Goal: Task Accomplishment & Management: Manage account settings

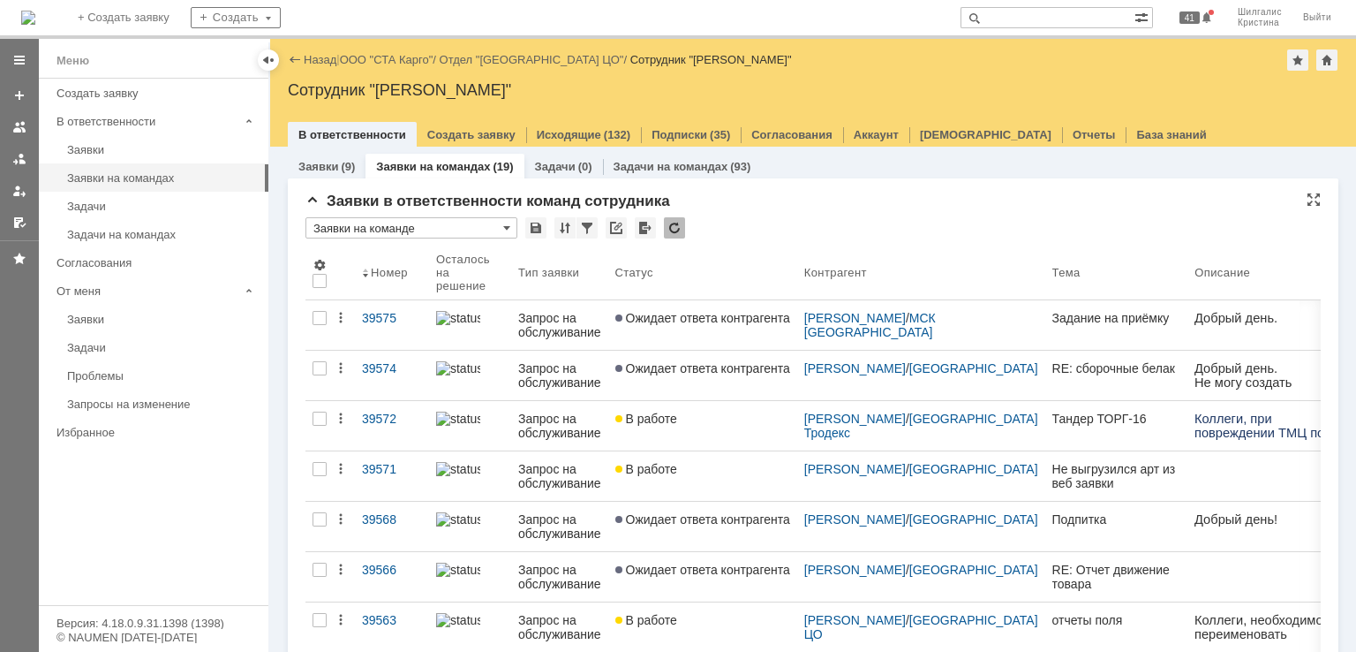
click at [745, 209] on div "Заявки в ответственности команд сотрудника" at bounding box center [813, 201] width 1015 height 18
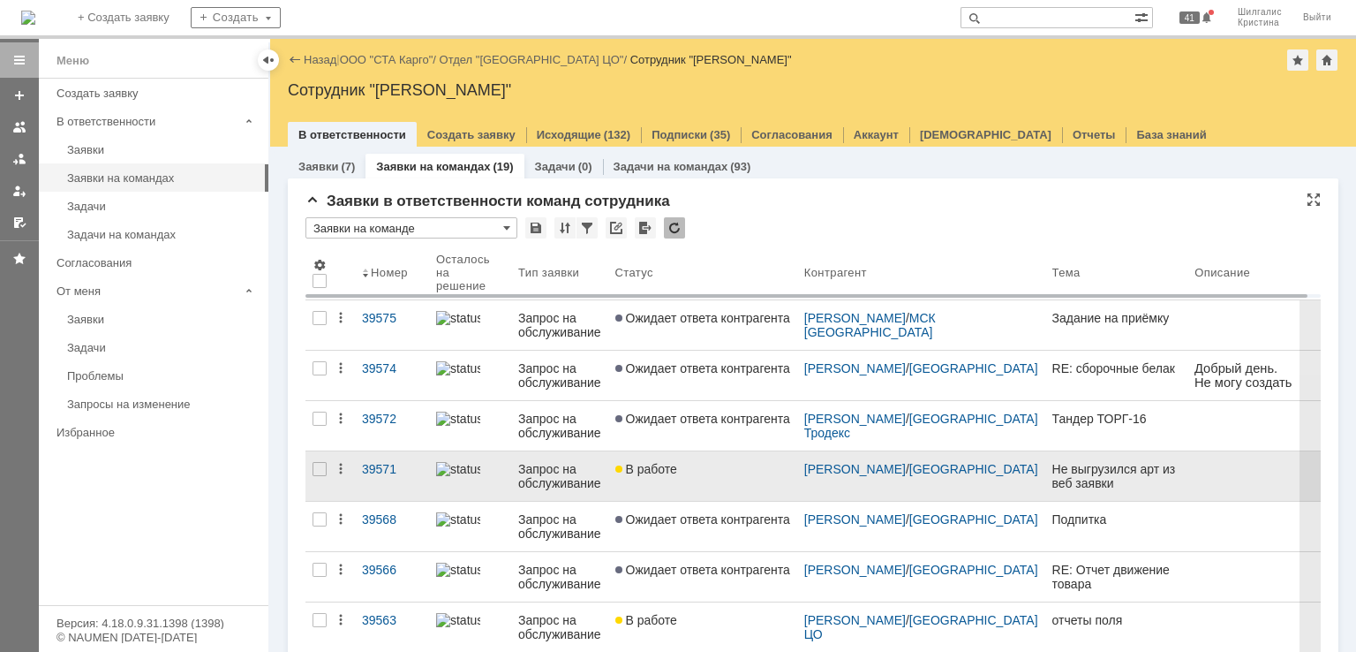
click at [721, 458] on link "В работе" at bounding box center [702, 475] width 189 height 49
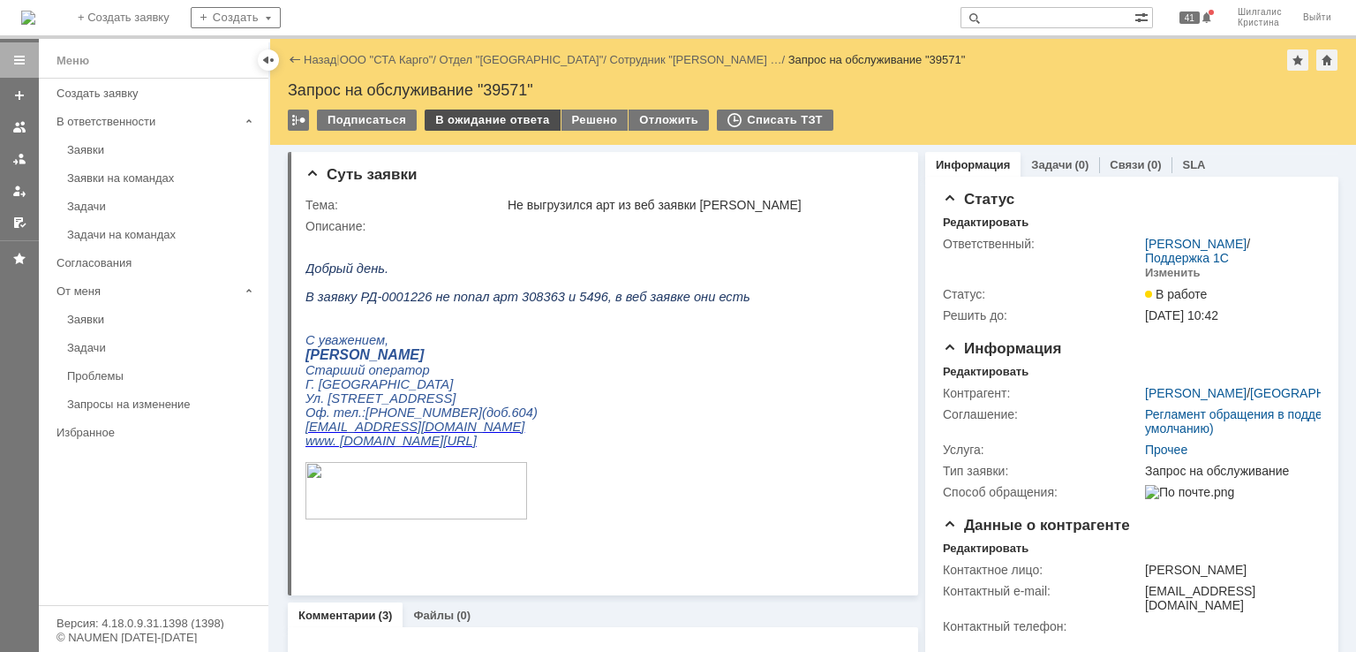
click at [449, 121] on div "В ожидание ответа" at bounding box center [492, 119] width 135 height 21
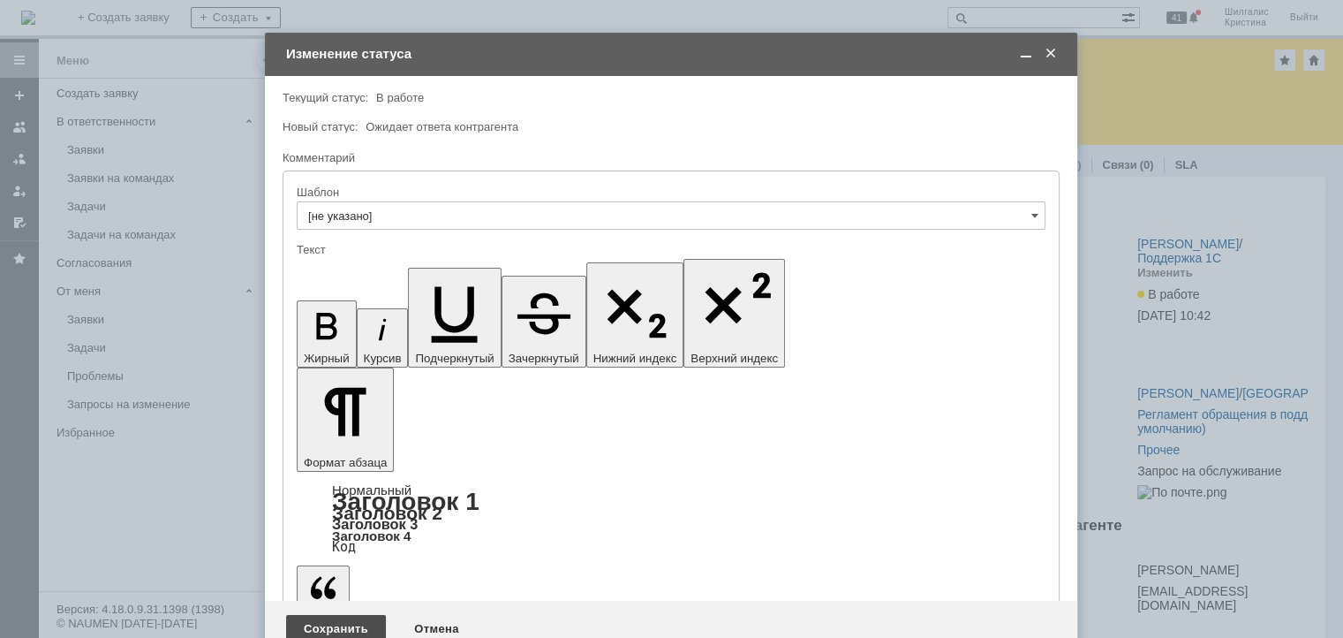
click at [322, 615] on div "Сохранить" at bounding box center [336, 629] width 100 height 28
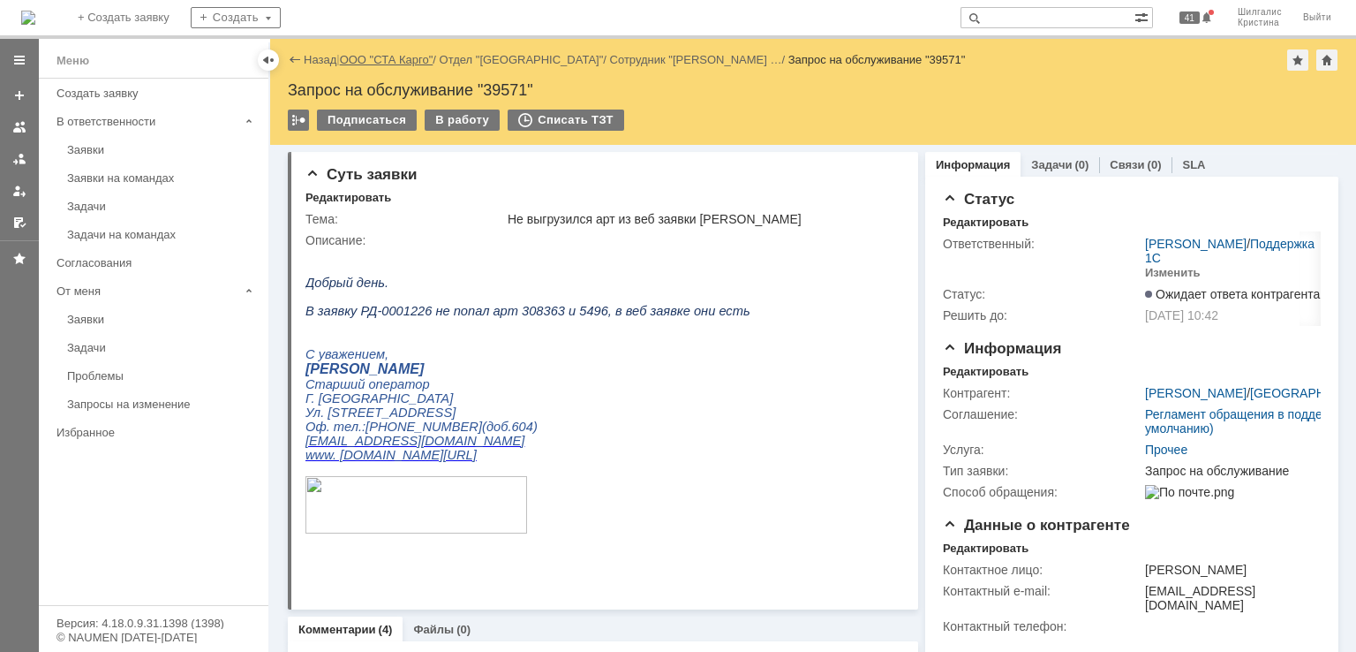
click at [368, 57] on link "ООО "СТА Карго"" at bounding box center [387, 59] width 94 height 13
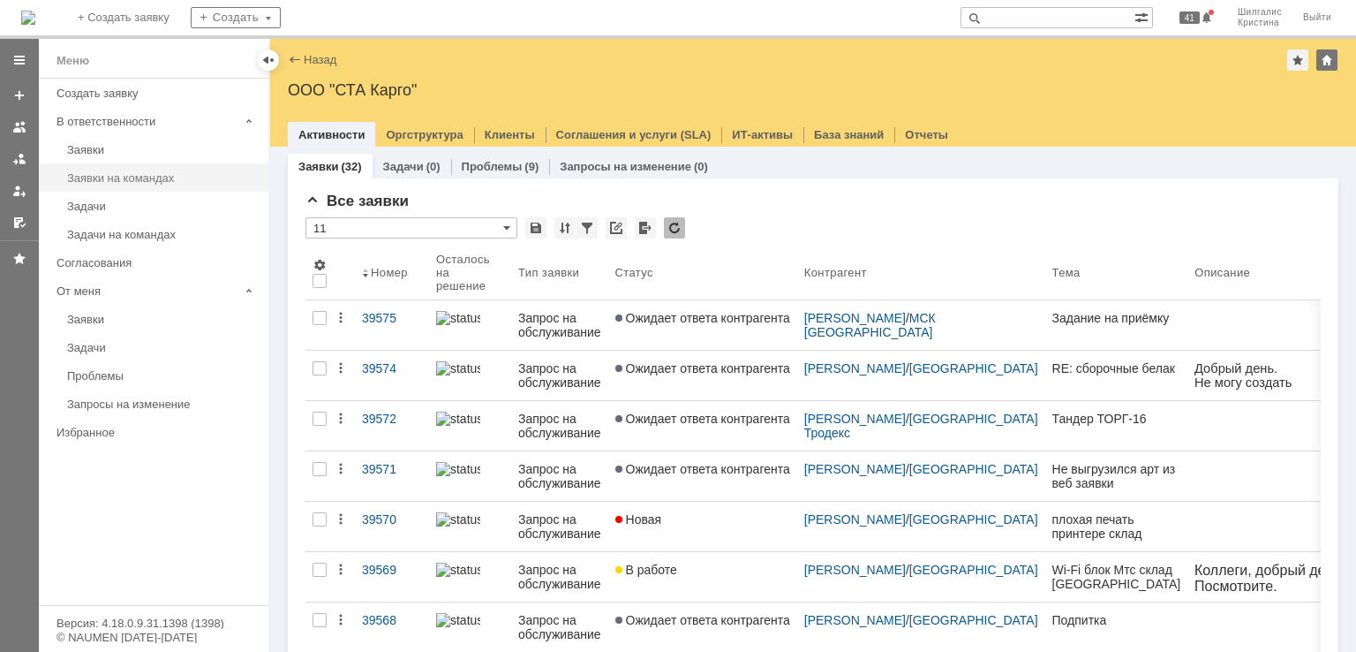
click at [127, 184] on link "Заявки на командах" at bounding box center [162, 177] width 205 height 27
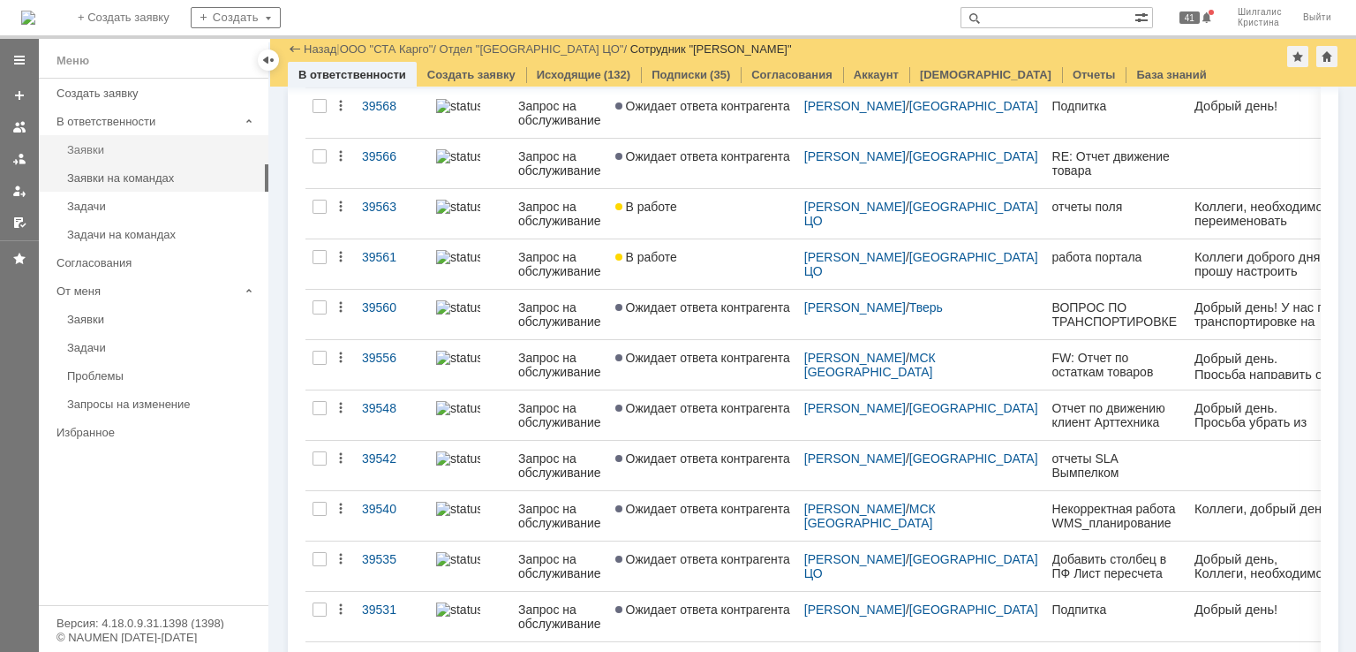
click at [125, 147] on div "Заявки" at bounding box center [162, 149] width 191 height 13
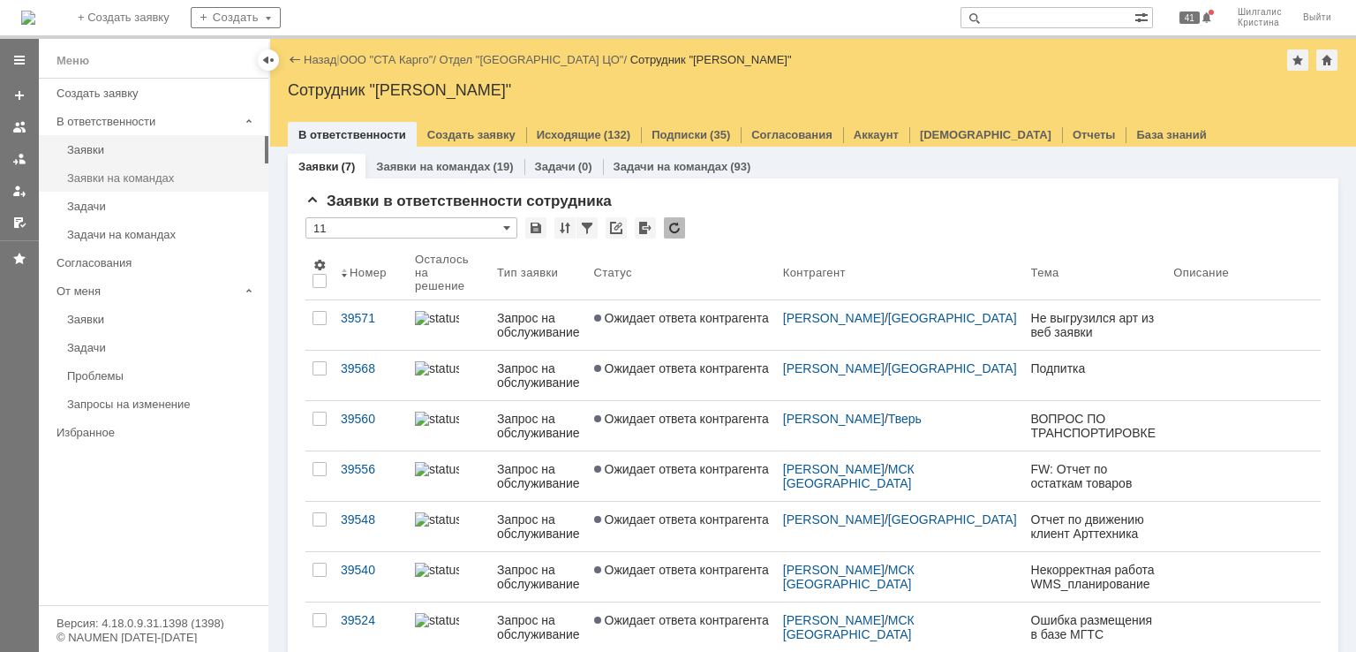
click at [152, 168] on link "Заявки на командах" at bounding box center [162, 177] width 205 height 27
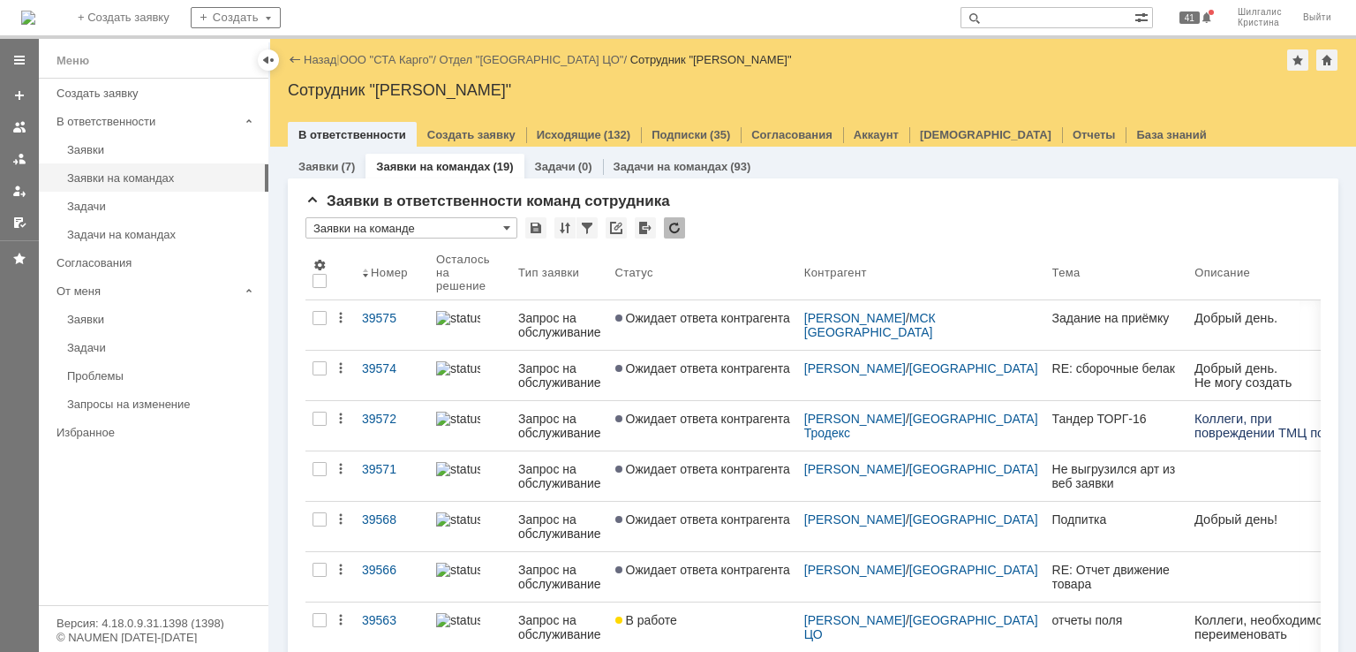
click at [724, 378] on link "Ожидает ответа контрагента" at bounding box center [702, 375] width 189 height 49
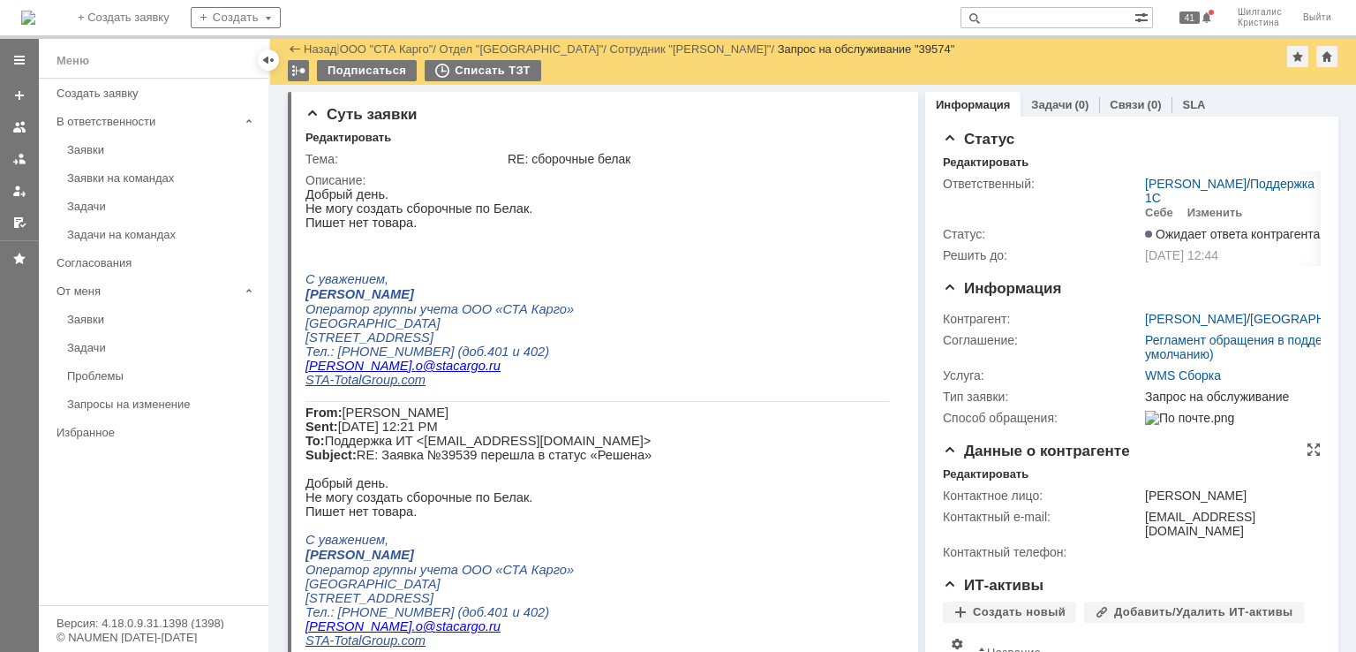
drag, startPoint x: 985, startPoint y: 328, endPoint x: 974, endPoint y: 234, distance: 94.3
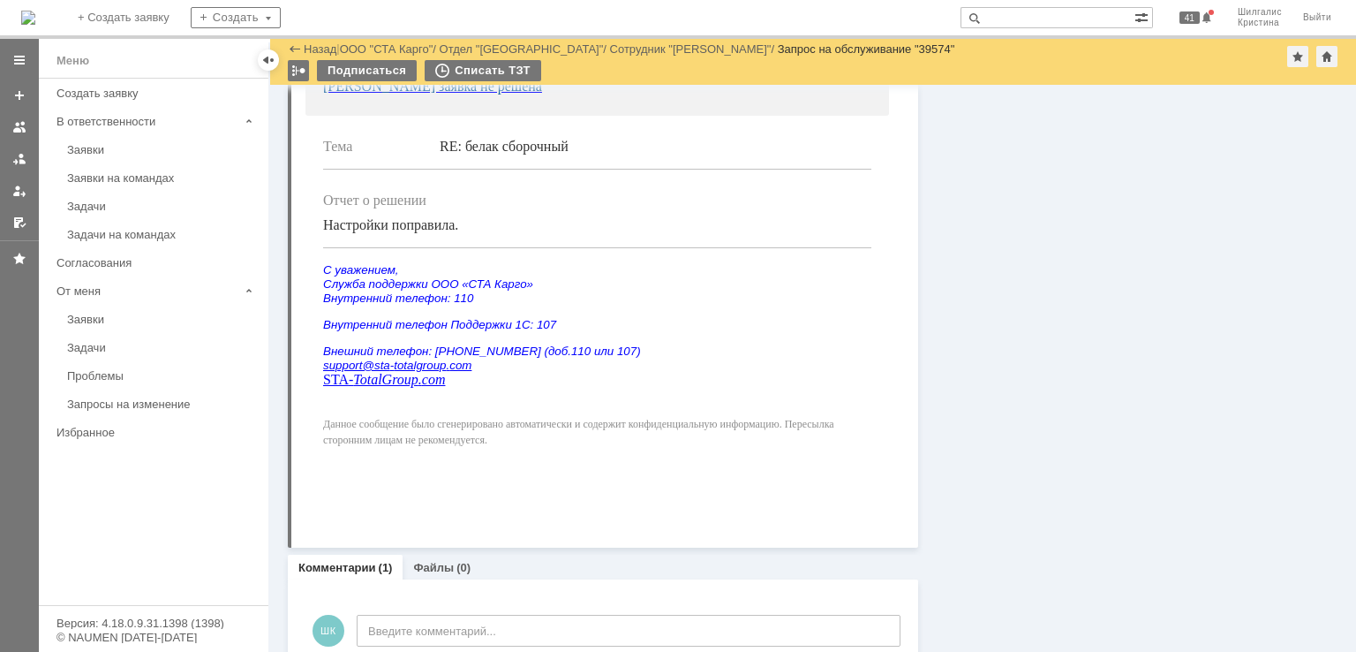
drag, startPoint x: 918, startPoint y: 423, endPoint x: 904, endPoint y: 383, distance: 42.2
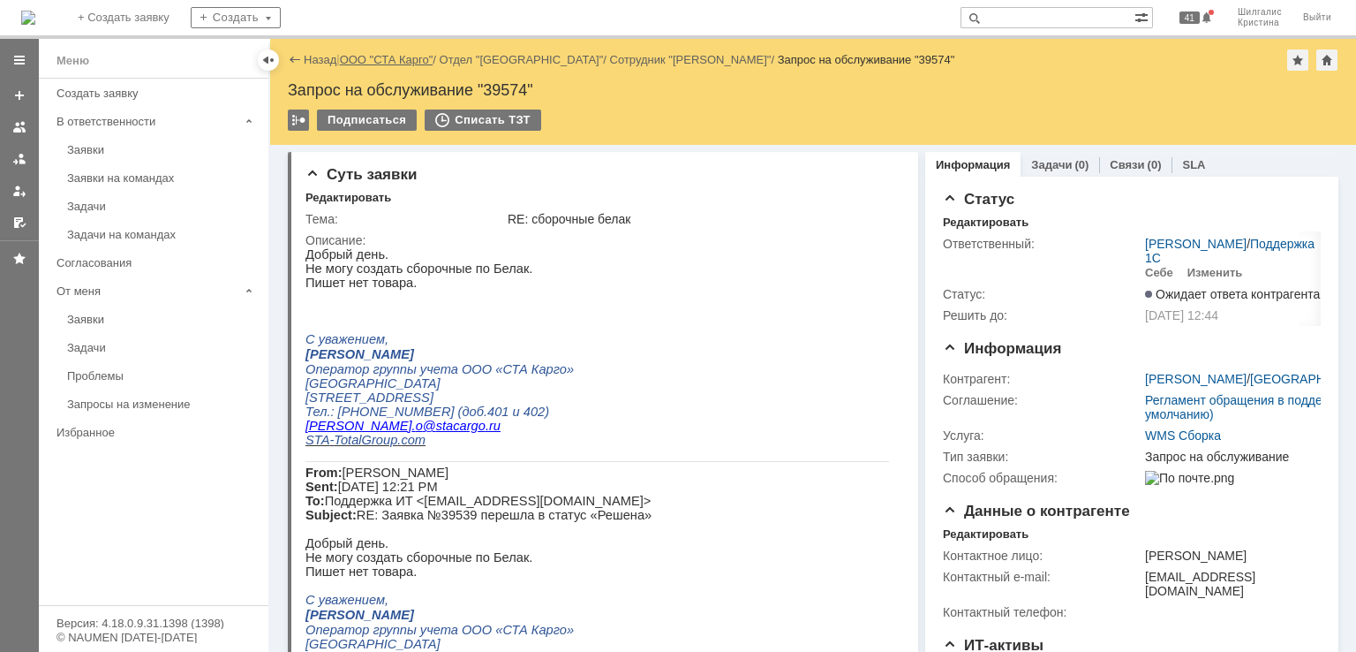
click at [374, 61] on link "ООО "СТА Карго"" at bounding box center [387, 59] width 94 height 13
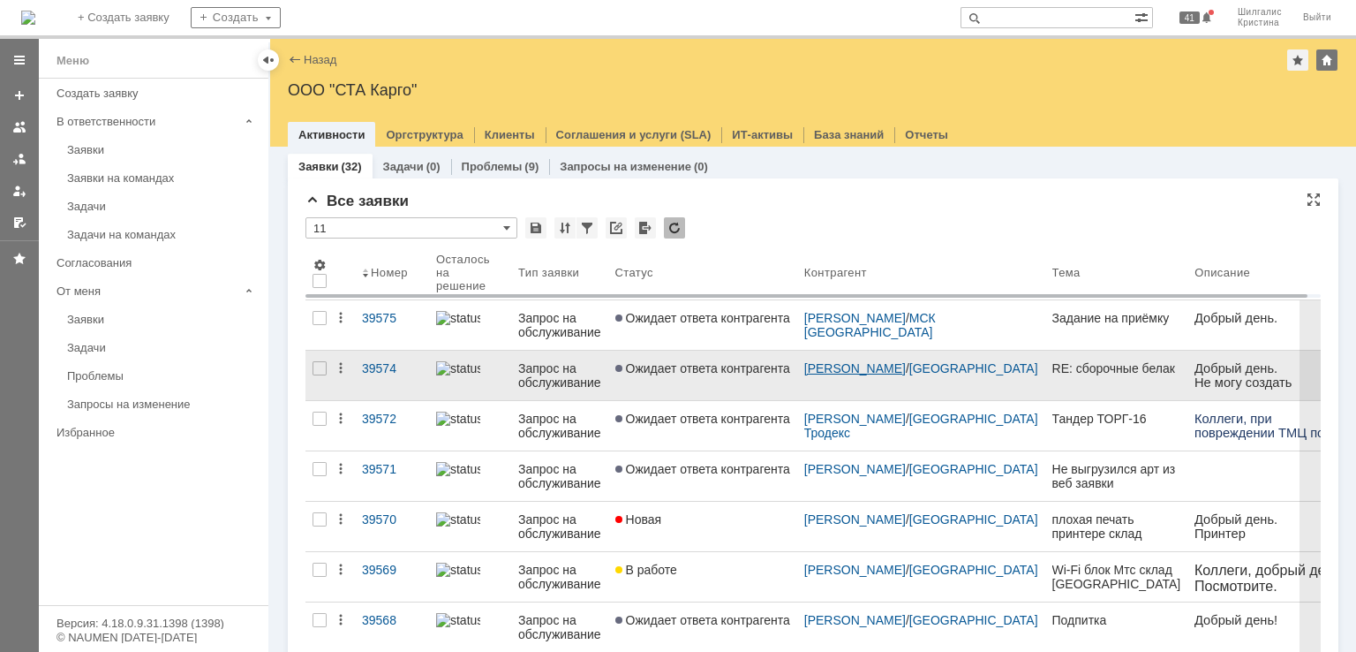
click at [834, 370] on link "[PERSON_NAME]" at bounding box center [855, 368] width 102 height 14
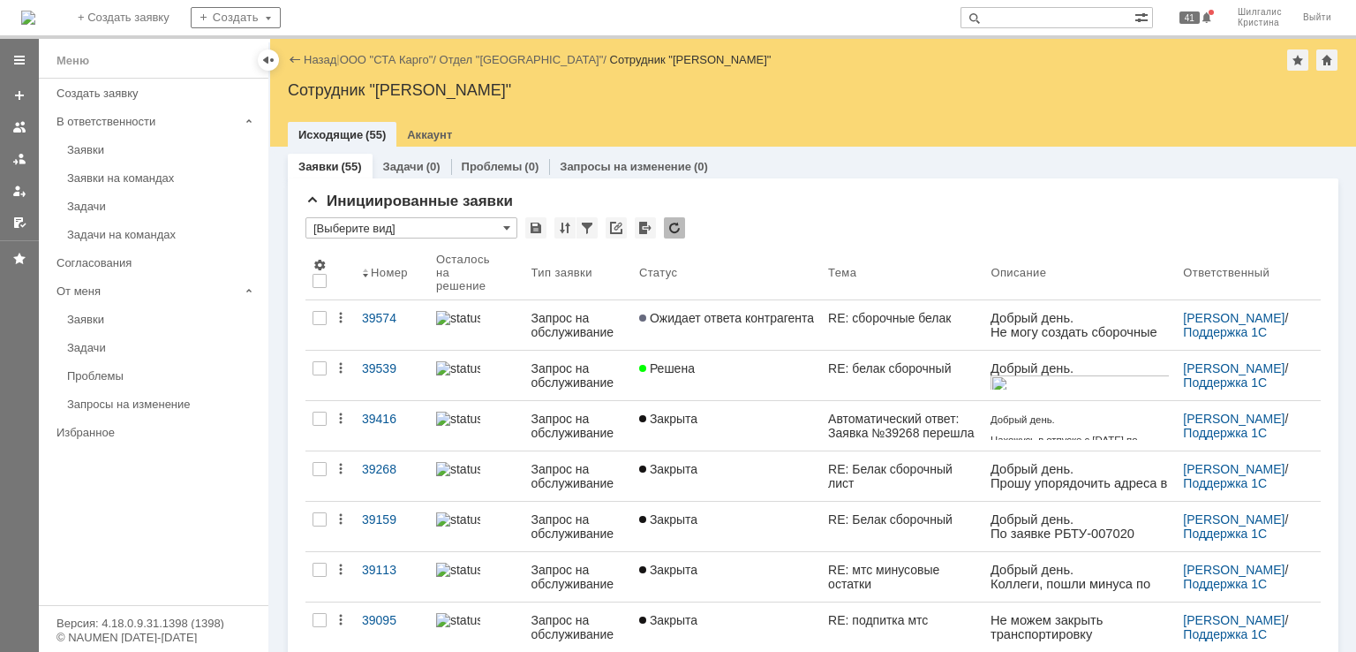
click at [392, 61] on link "ООО "СТА Карго"" at bounding box center [387, 59] width 94 height 13
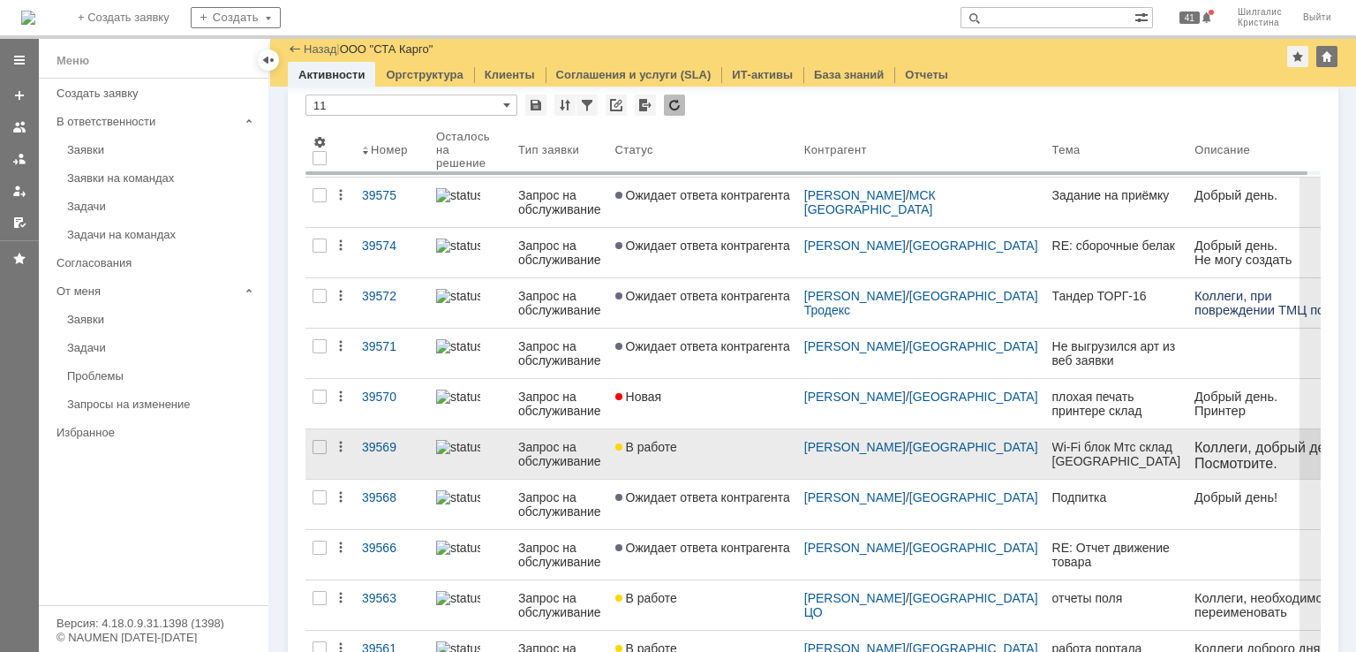
scroll to position [88, 0]
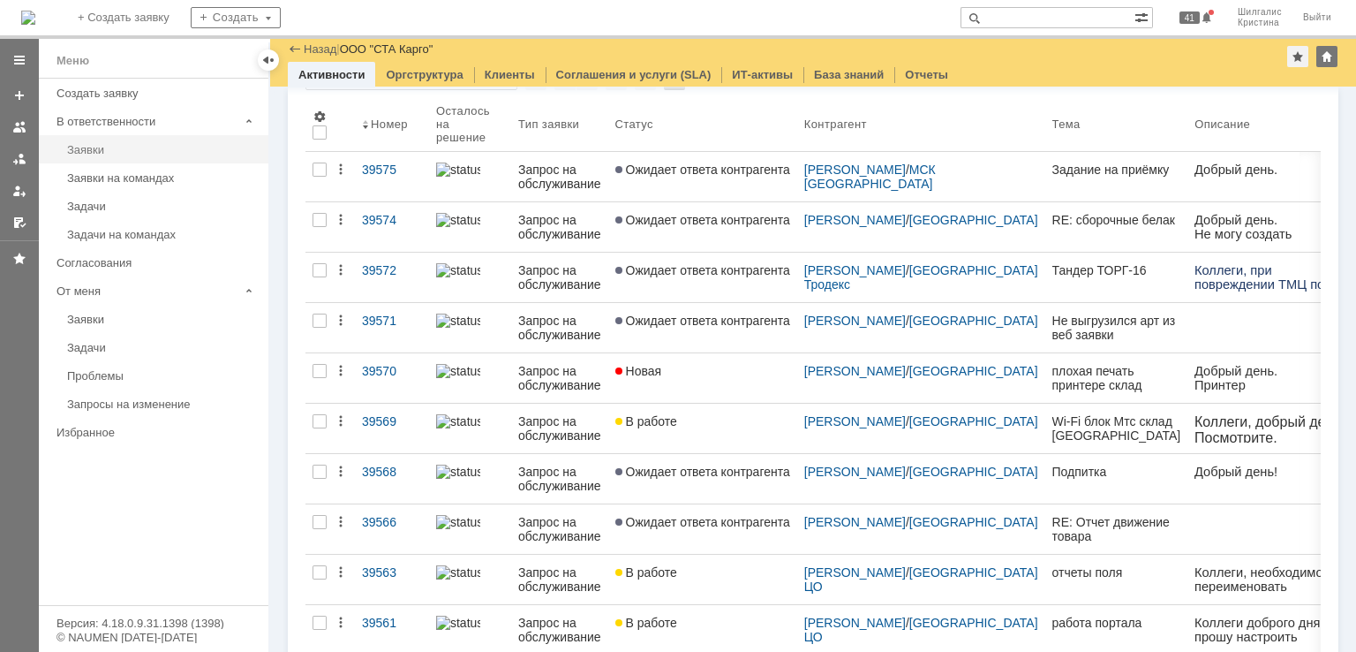
click at [112, 162] on link "Заявки" at bounding box center [162, 149] width 205 height 27
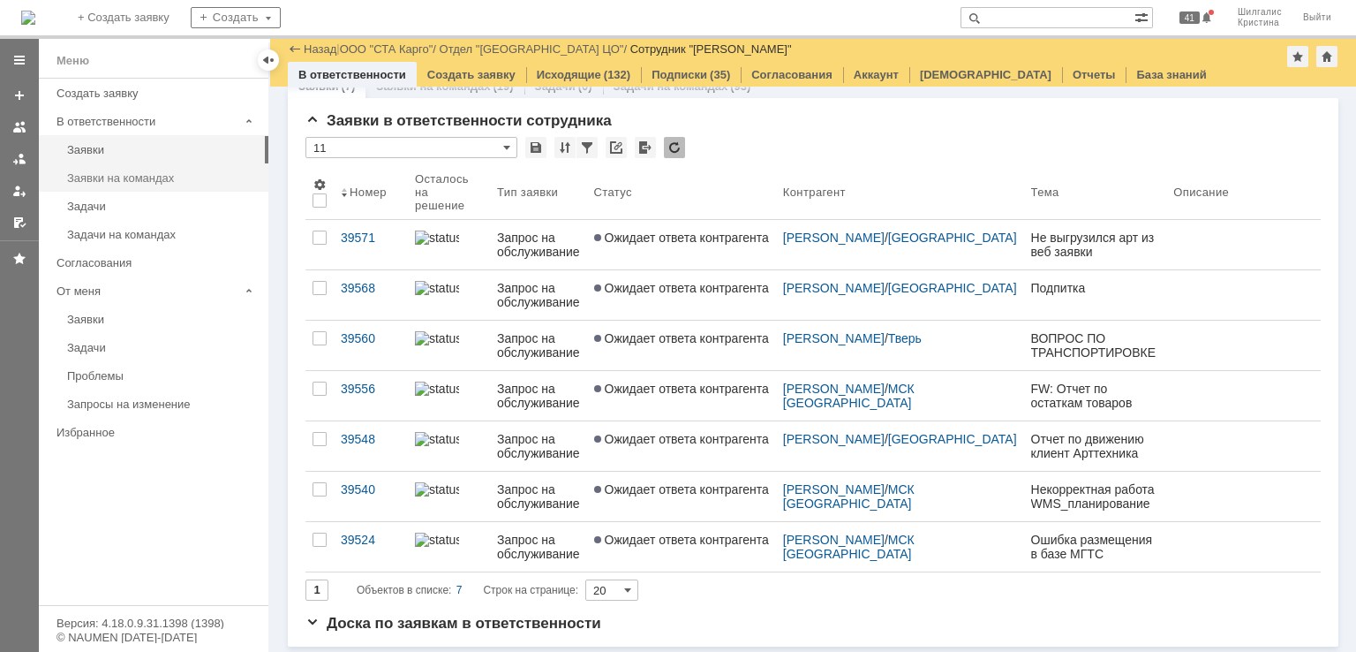
click at [120, 178] on div "Заявки на командах" at bounding box center [162, 177] width 191 height 13
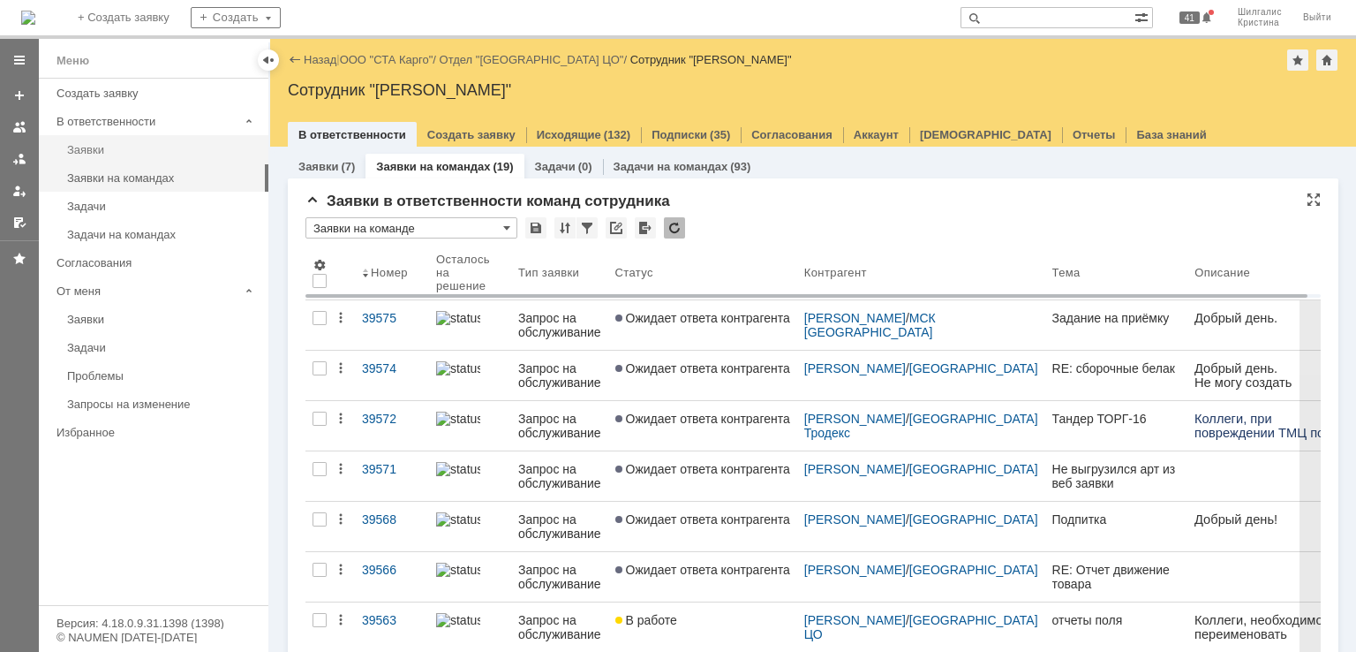
click at [117, 138] on link "Заявки" at bounding box center [162, 149] width 205 height 27
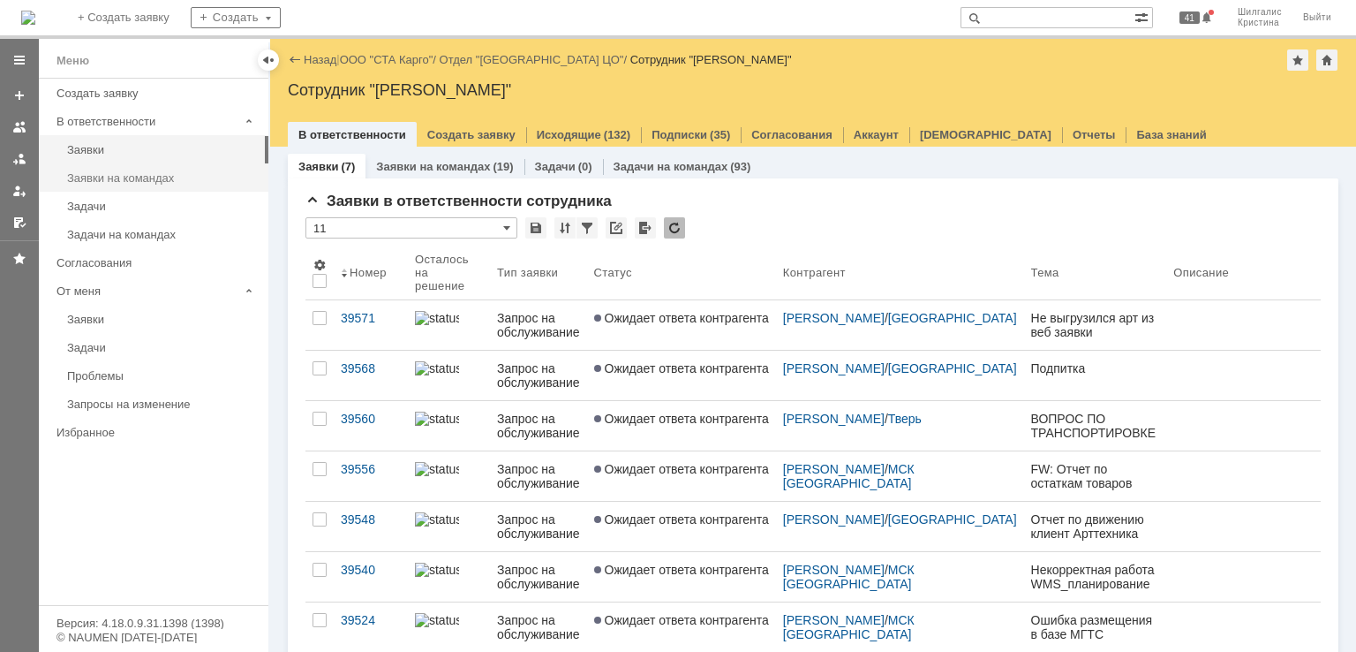
click at [184, 178] on div "Заявки на командах" at bounding box center [162, 177] width 191 height 13
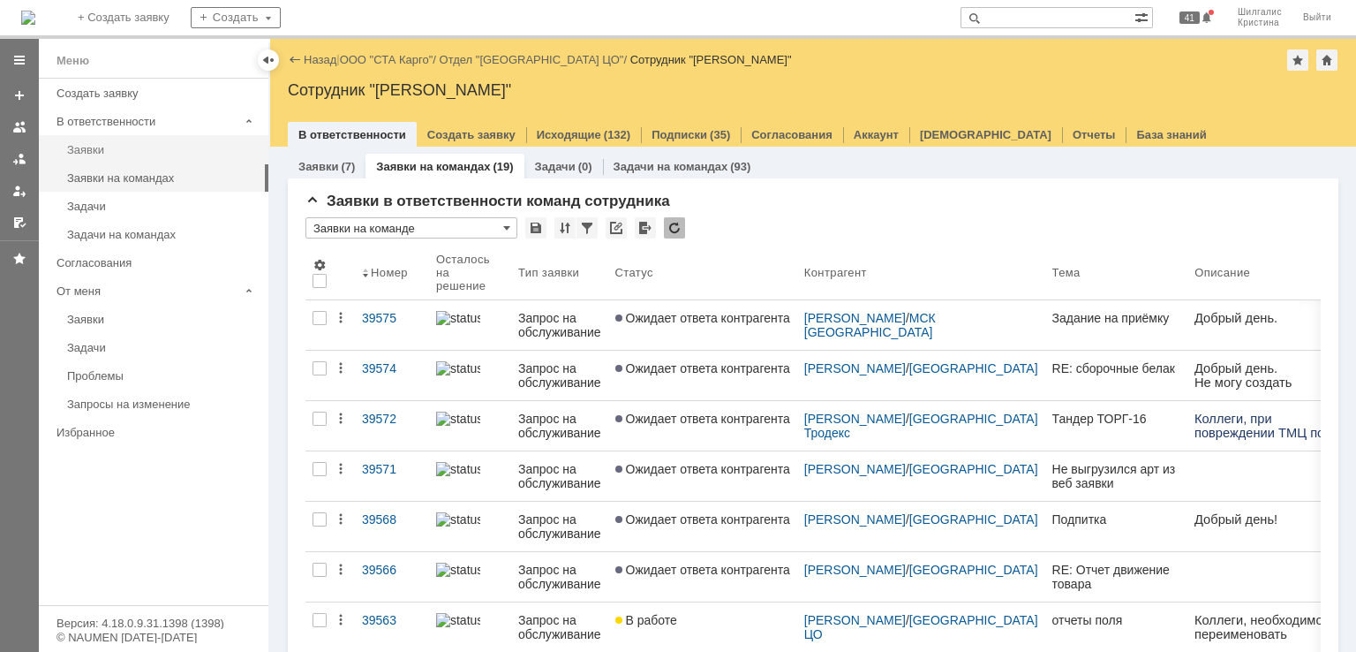
click at [147, 149] on div "Заявки" at bounding box center [162, 149] width 191 height 13
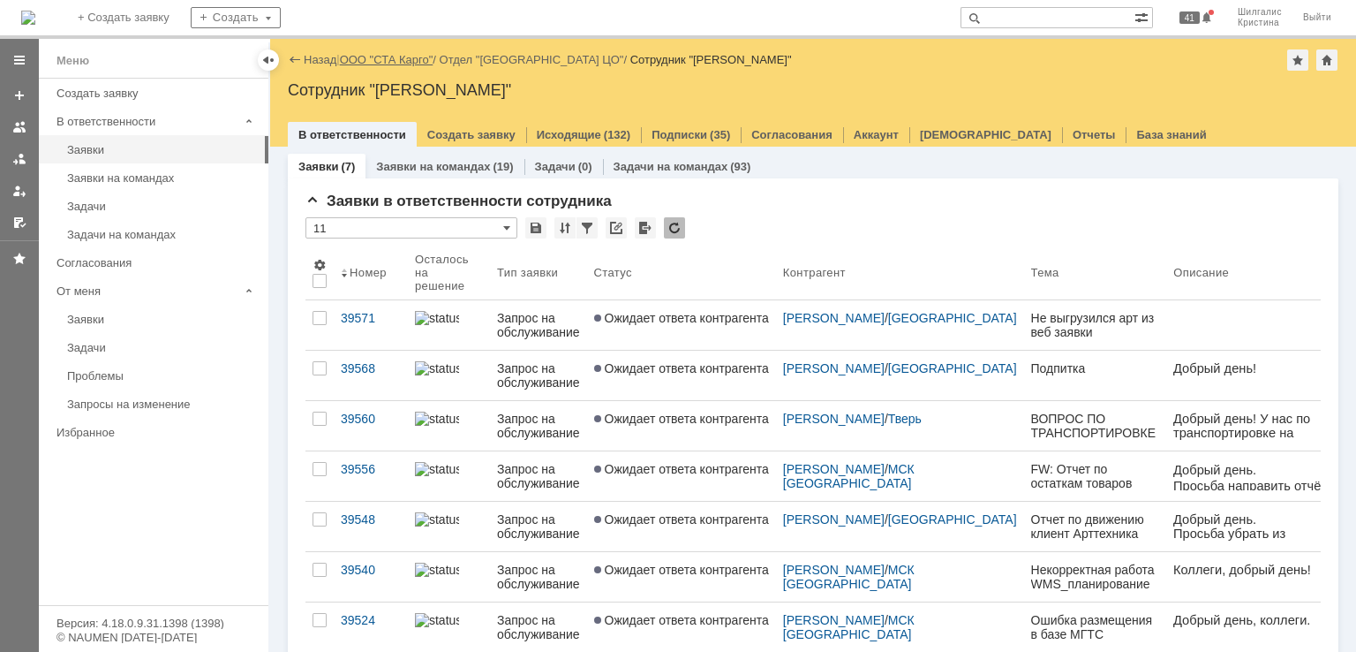
click at [383, 61] on link "ООО "СТА Карго"" at bounding box center [387, 59] width 94 height 13
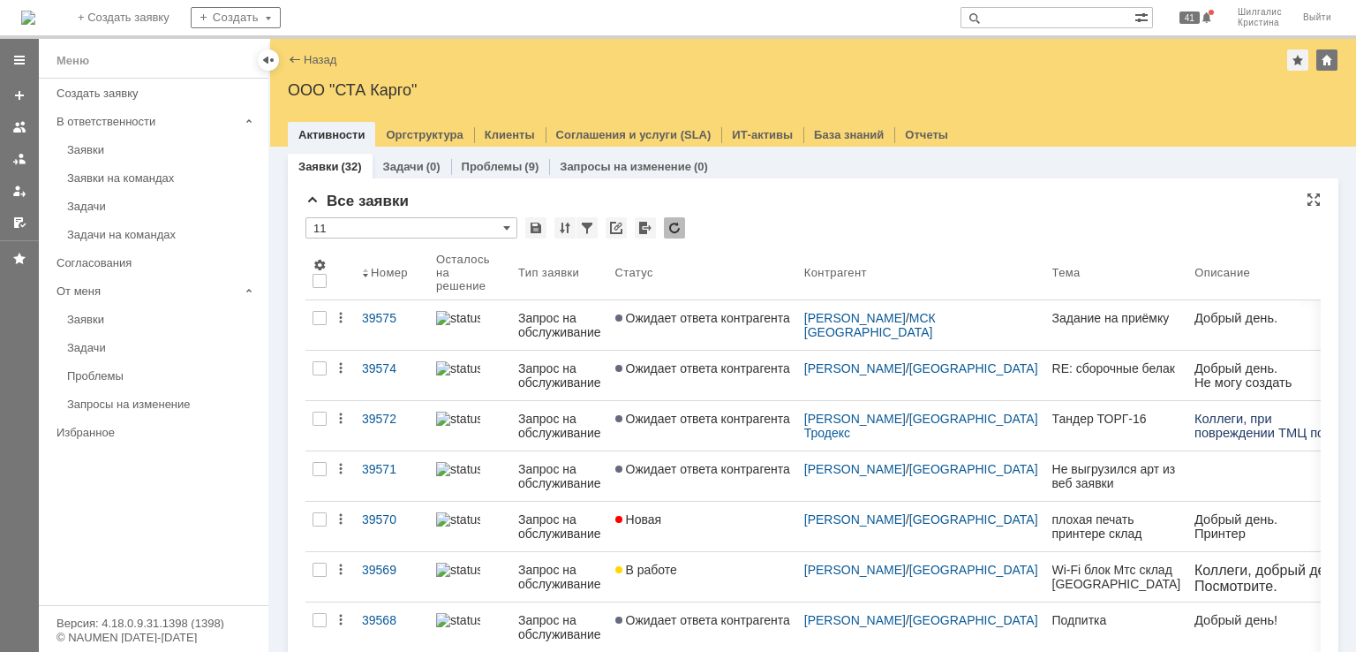
click at [786, 229] on div "* 11" at bounding box center [813, 228] width 1015 height 23
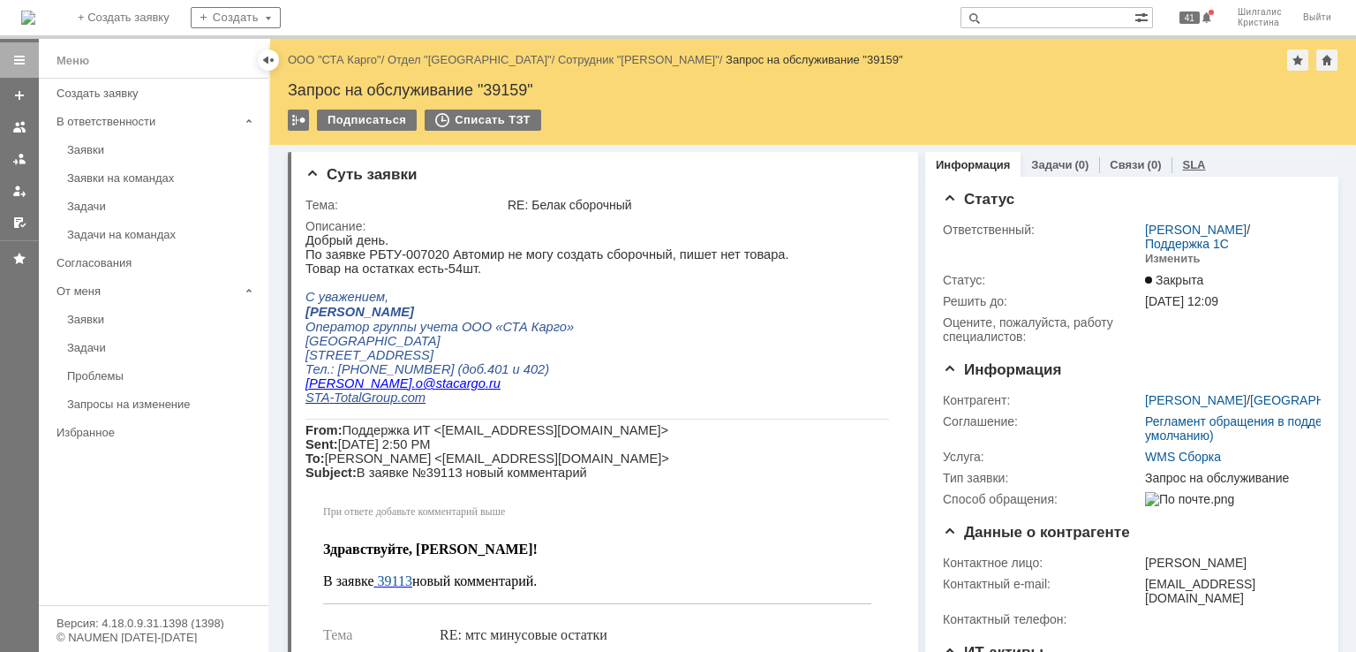
click at [1182, 159] on link "SLA" at bounding box center [1193, 164] width 23 height 13
